Goal: Task Accomplishment & Management: Manage account settings

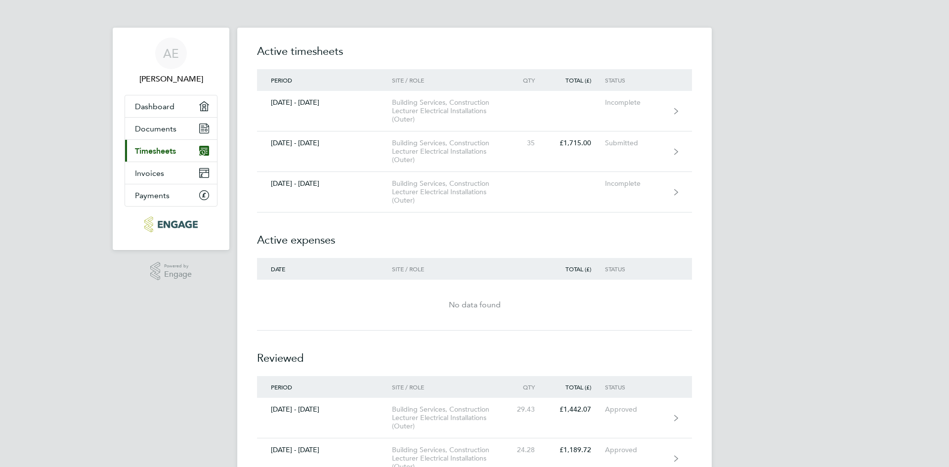
scroll to position [47, 0]
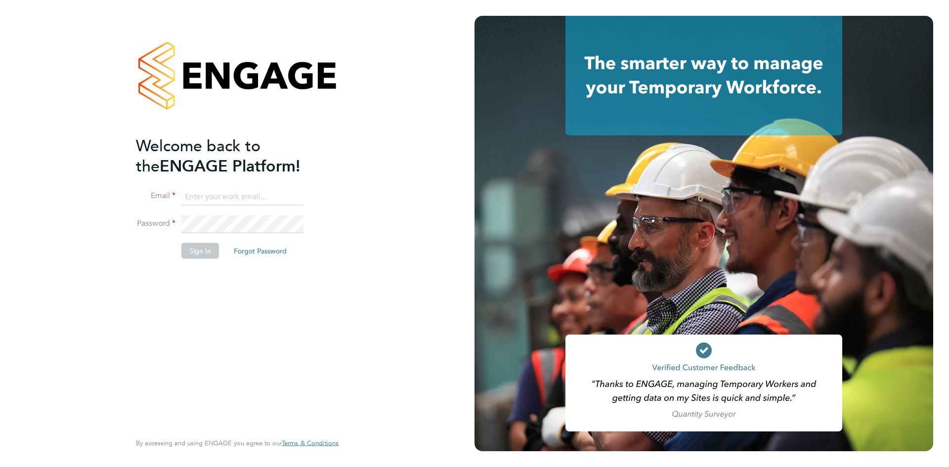
type input "[EMAIL_ADDRESS][DOMAIN_NAME]"
click at [195, 259] on li "Sign In Forgot Password" at bounding box center [232, 256] width 193 height 26
click at [200, 250] on button "Sign In" at bounding box center [200, 251] width 38 height 16
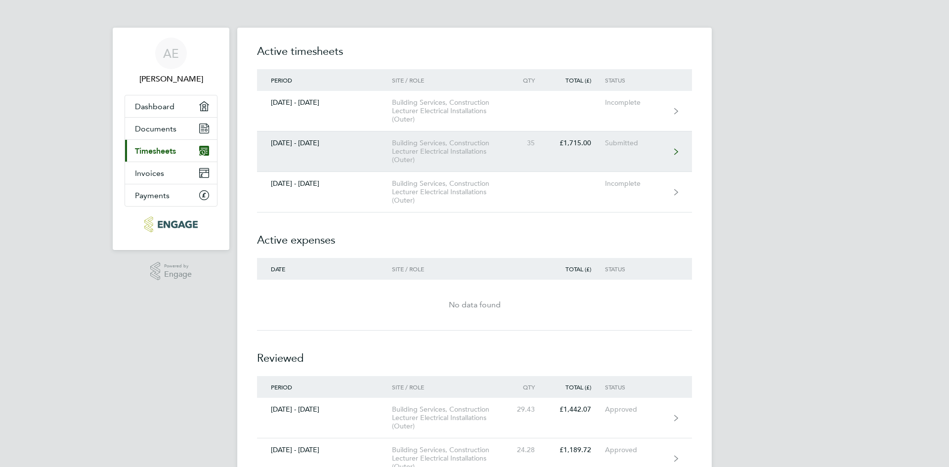
click at [467, 156] on div "Building Services, Construction Lecturer Electrical Installations (Outer)" at bounding box center [448, 151] width 113 height 25
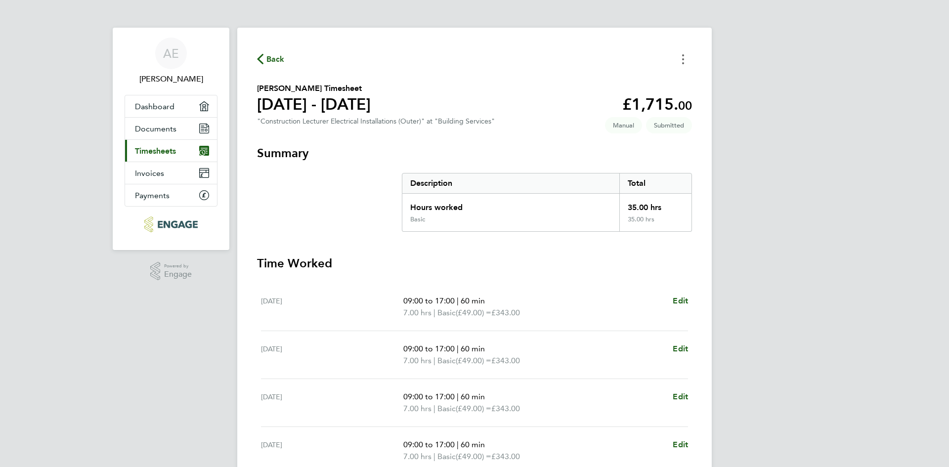
click at [686, 56] on button "Timesheets Menu" at bounding box center [683, 58] width 18 height 15
click at [257, 59] on icon "button" at bounding box center [260, 59] width 6 height 10
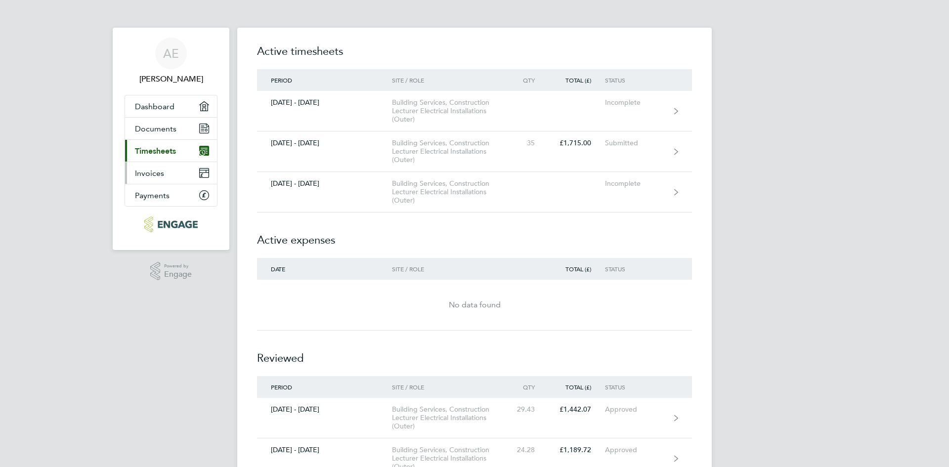
click at [145, 179] on link "Invoices" at bounding box center [171, 173] width 92 height 22
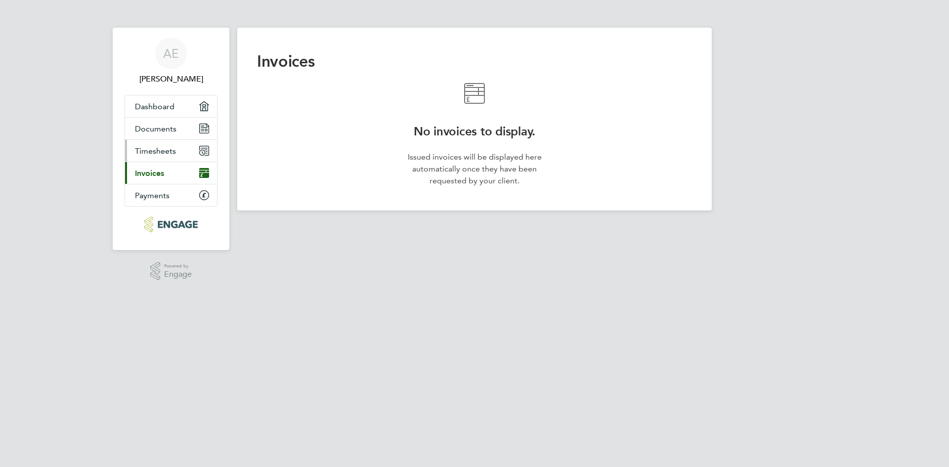
click at [158, 157] on link "Timesheets" at bounding box center [171, 151] width 92 height 22
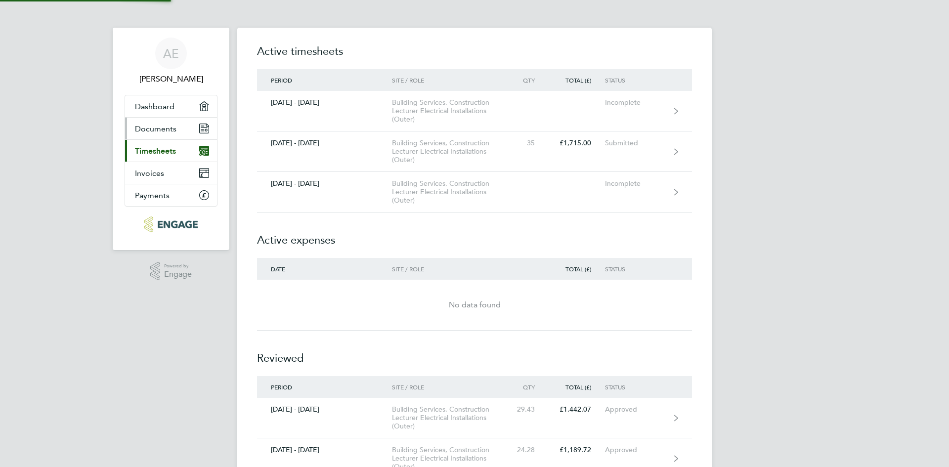
click at [161, 129] on span "Documents" at bounding box center [156, 128] width 42 height 9
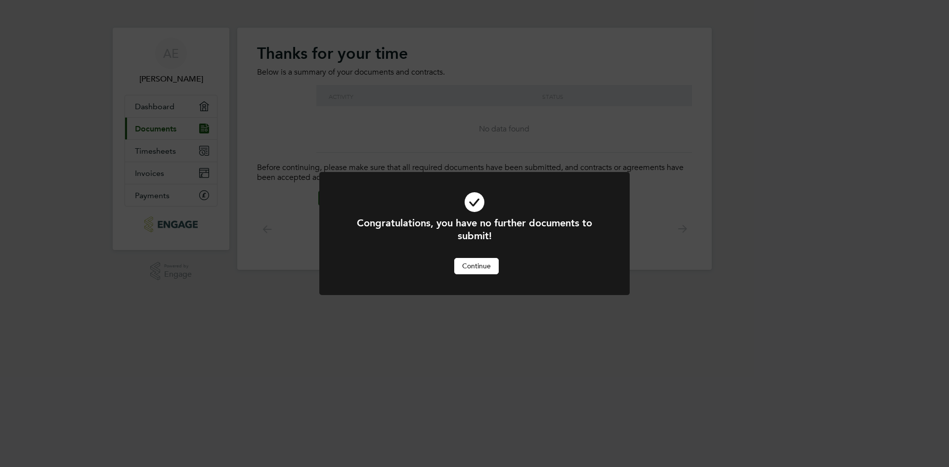
click at [486, 264] on button "Continue" at bounding box center [476, 266] width 44 height 16
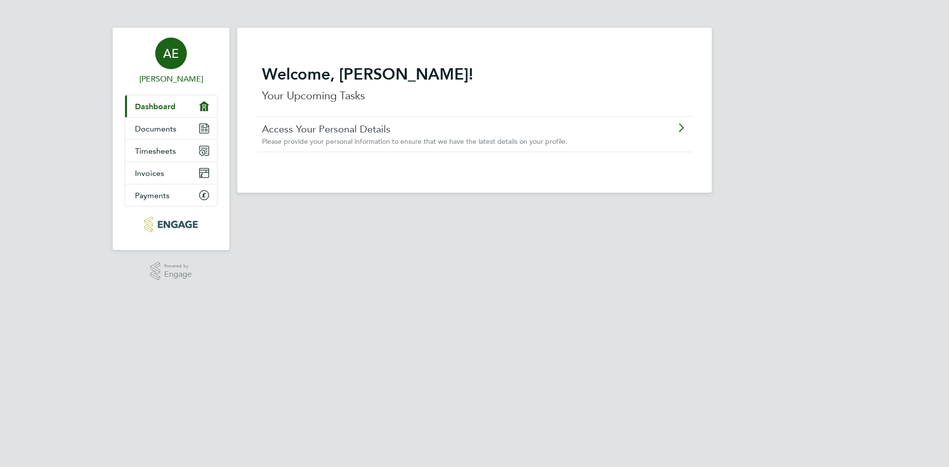
click at [167, 64] on div "AE" at bounding box center [171, 54] width 32 height 32
